Goal: Register for event/course

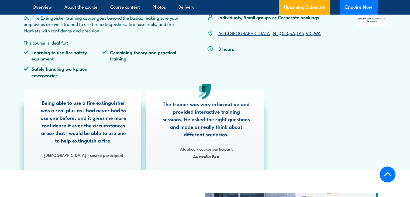
scroll to position [135, 0]
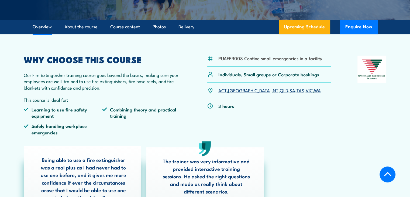
click at [237, 91] on link "[GEOGRAPHIC_DATA]" at bounding box center [249, 90] width 43 height 6
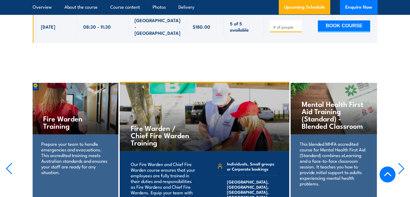
scroll to position [1202, 0]
